Goal: Information Seeking & Learning: Compare options

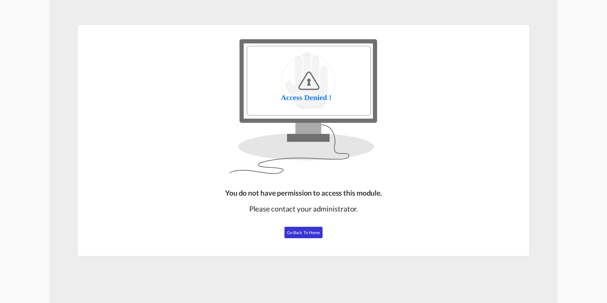
drag, startPoint x: 302, startPoint y: 233, endPoint x: 19, endPoint y: 238, distance: 282.4
click at [301, 234] on span "Go Back to Home" at bounding box center [303, 232] width 33 height 5
click at [292, 233] on span "Go Back to Home" at bounding box center [303, 232] width 33 height 5
click at [306, 235] on button "Go Back to Home" at bounding box center [304, 232] width 38 height 11
